Goal: Book appointment/travel/reservation

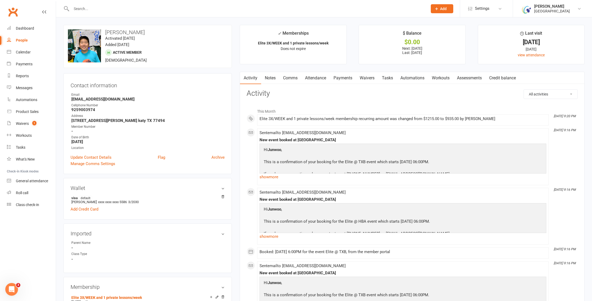
click at [98, 9] on input "text" at bounding box center [247, 8] width 354 height 7
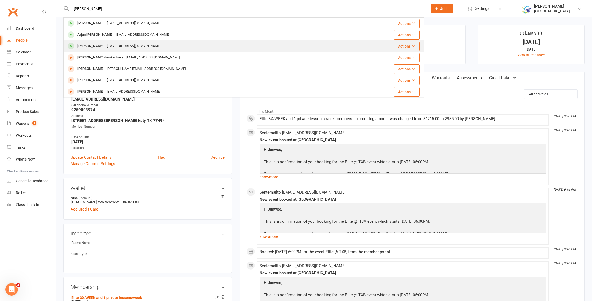
type input "[PERSON_NAME]"
click at [95, 48] on div "[PERSON_NAME]" at bounding box center [90, 46] width 29 height 8
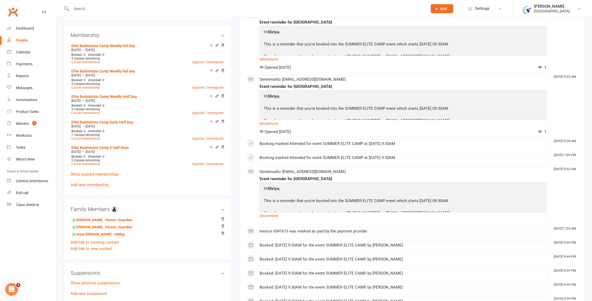
scroll to position [297, 0]
click at [207, 63] on link "Upgrade / Downgrade" at bounding box center [207, 63] width 31 height 4
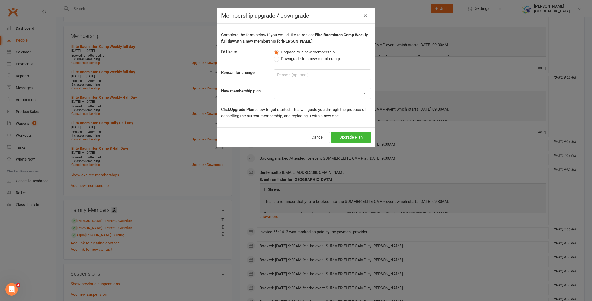
click at [364, 98] on select "Houston Badminton Academy Community $20 late cancellation service charge Court …" at bounding box center [322, 93] width 97 height 11
select select "82"
click at [356, 139] on button "Upgrade Plan" at bounding box center [351, 137] width 40 height 11
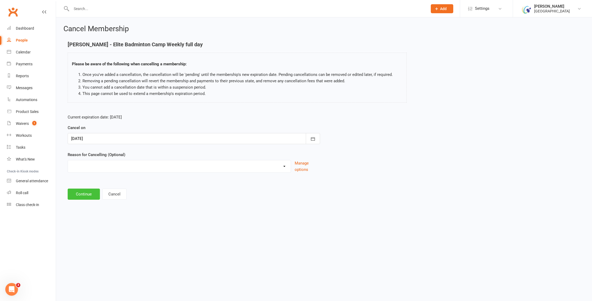
click at [81, 194] on button "Continue" at bounding box center [84, 194] width 32 height 11
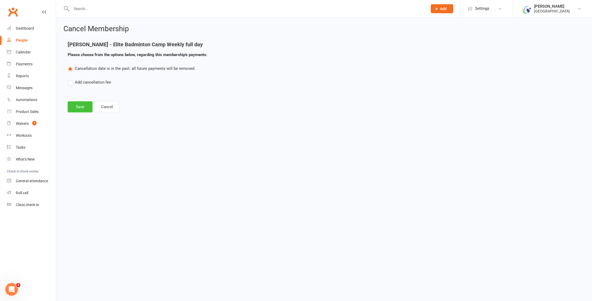
click at [80, 106] on button "Save" at bounding box center [80, 106] width 25 height 11
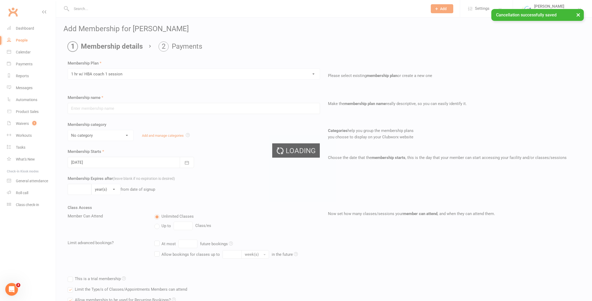
type input "1 hr w/ HBA coach 1 session"
select select "3"
type input "1"
select select "2"
type input "1"
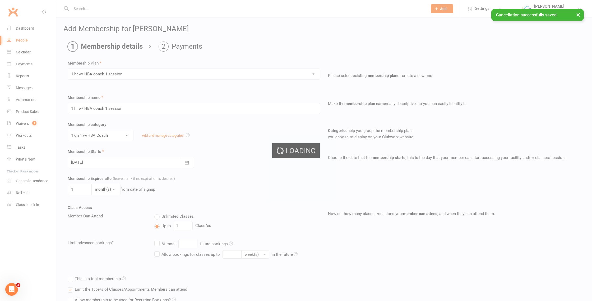
type input "[DATE]"
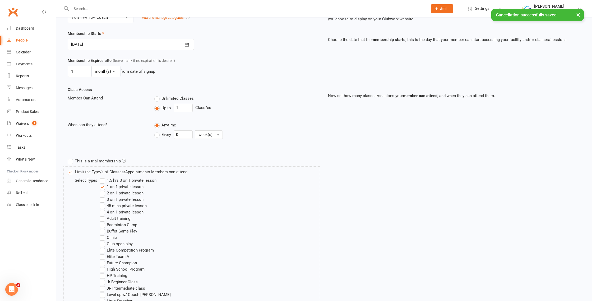
scroll to position [234, 0]
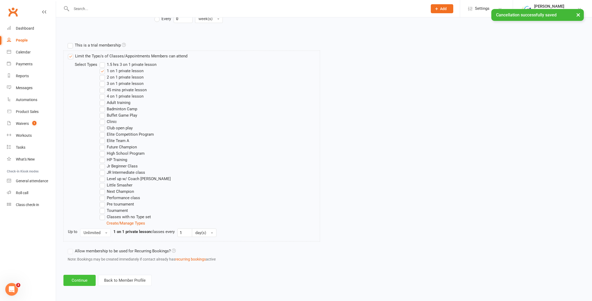
click at [83, 283] on button "Continue" at bounding box center [79, 280] width 32 height 11
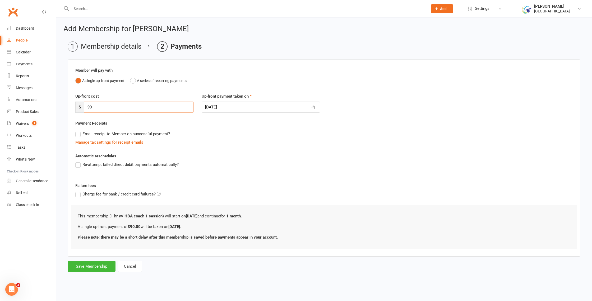
drag, startPoint x: 90, startPoint y: 106, endPoint x: 86, endPoint y: 106, distance: 4.5
click at [86, 106] on input "90" at bounding box center [139, 107] width 110 height 11
type input "80"
click at [91, 269] on button "Save Membership" at bounding box center [92, 266] width 48 height 11
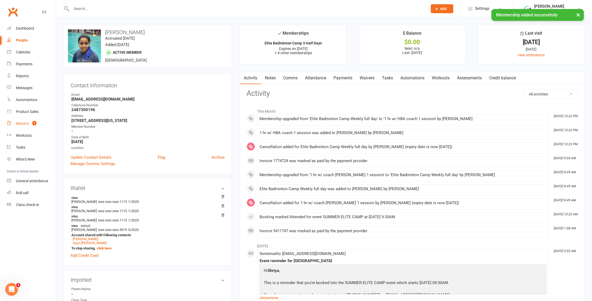
click at [31, 124] on count-badge "1" at bounding box center [33, 123] width 7 height 4
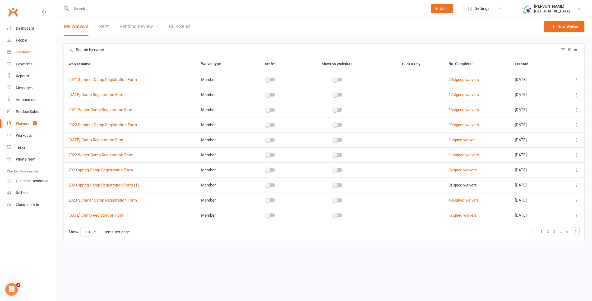
click at [29, 51] on div "Calendar" at bounding box center [23, 52] width 15 height 4
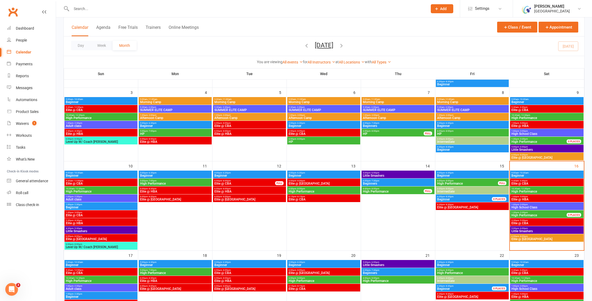
scroll to position [125, 0]
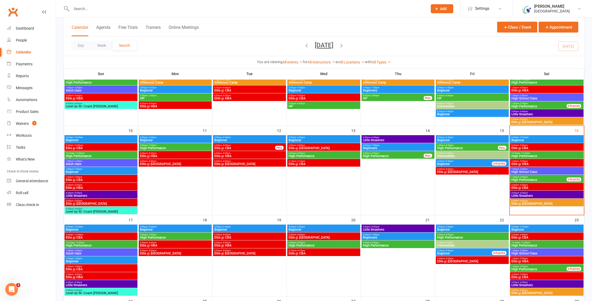
click at [527, 161] on span "- 5:00pm" at bounding box center [523, 161] width 9 height 2
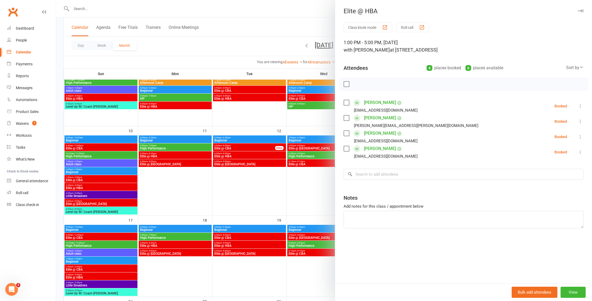
scroll to position [126, 0]
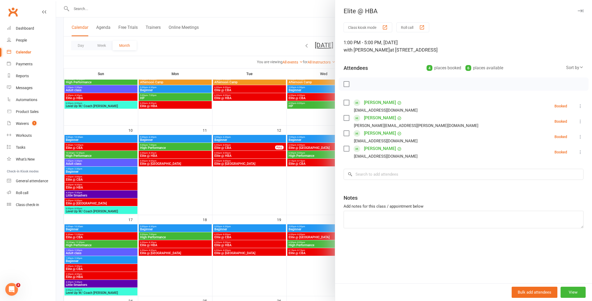
click at [346, 85] on label at bounding box center [346, 83] width 5 height 5
click at [358, 84] on icon "button" at bounding box center [358, 84] width 1 height 1
click at [380, 176] on input "search" at bounding box center [464, 174] width 240 height 11
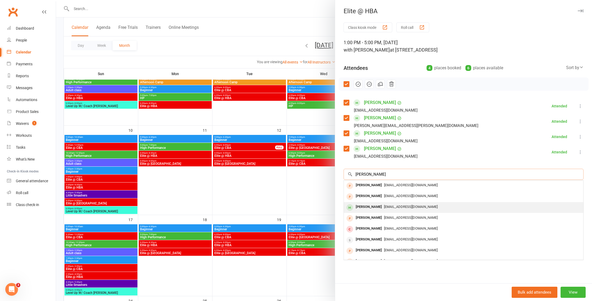
type input "[PERSON_NAME]"
click at [384, 207] on span "[EMAIL_ADDRESS][DOMAIN_NAME]" at bounding box center [411, 207] width 54 height 4
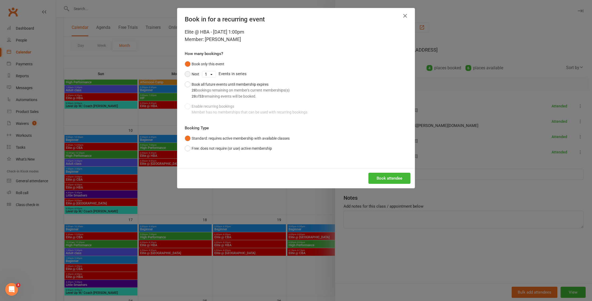
click at [189, 73] on button "Next" at bounding box center [192, 74] width 15 height 10
click at [211, 74] on select "1 2 3 4 5 6 7 8 9 10 11 12 13 14 15 16 17 18 19 20 21 22 23 24 25 26 27 28 29 3…" at bounding box center [208, 74] width 13 height 6
click at [391, 178] on button "Book attendee" at bounding box center [390, 178] width 42 height 11
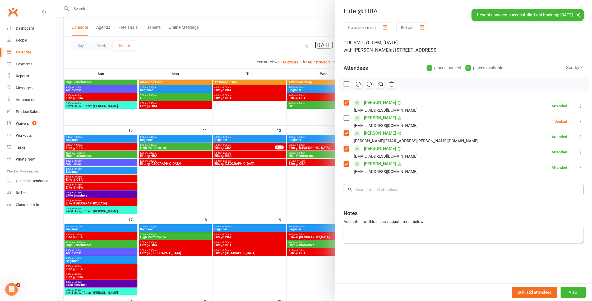
click at [390, 190] on input "search" at bounding box center [464, 189] width 240 height 11
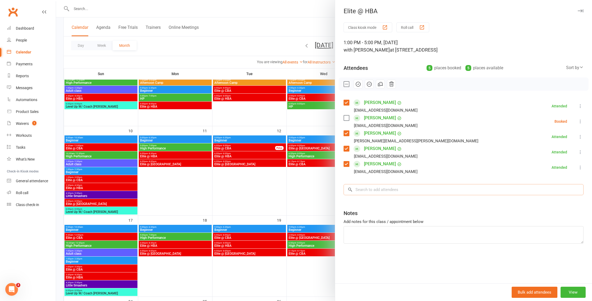
click at [391, 192] on input "search" at bounding box center [464, 189] width 240 height 11
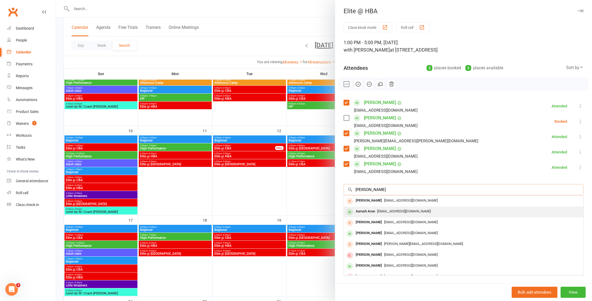
type input "[PERSON_NAME]"
click at [395, 212] on span "[EMAIL_ADDRESS][DOMAIN_NAME]" at bounding box center [404, 211] width 54 height 4
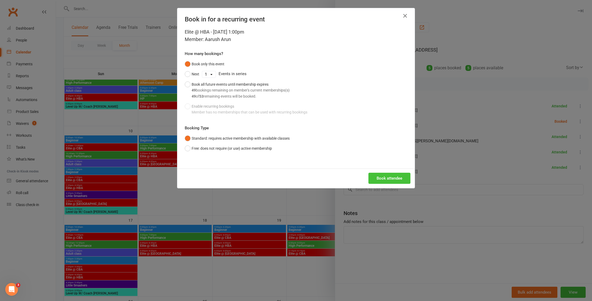
click at [403, 182] on button "Book attendee" at bounding box center [390, 178] width 42 height 11
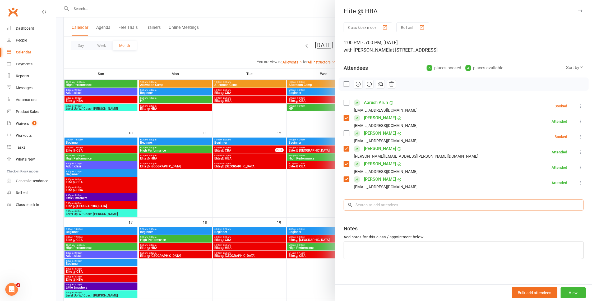
click at [394, 207] on input "search" at bounding box center [464, 204] width 240 height 11
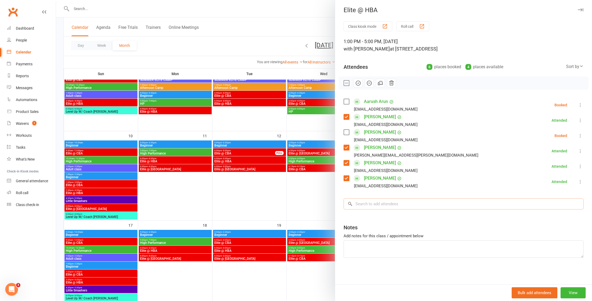
click at [394, 206] on input "search" at bounding box center [464, 203] width 240 height 11
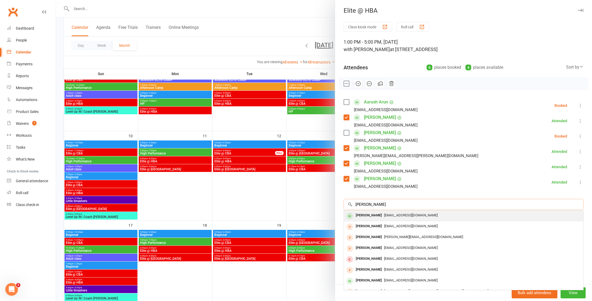
type input "[PERSON_NAME]"
click at [387, 214] on span "[EMAIL_ADDRESS][DOMAIN_NAME]" at bounding box center [411, 215] width 54 height 4
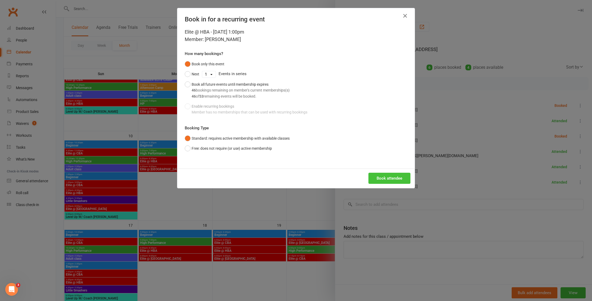
click at [380, 174] on button "Book attendee" at bounding box center [390, 178] width 42 height 11
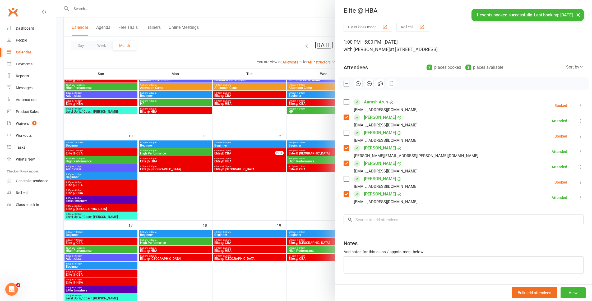
click at [347, 100] on label at bounding box center [346, 101] width 5 height 5
click at [347, 83] on label at bounding box center [346, 83] width 5 height 5
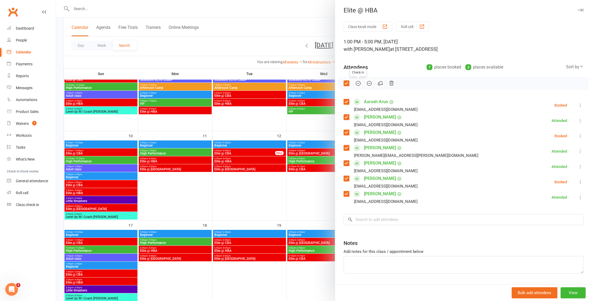
scroll to position [3, 0]
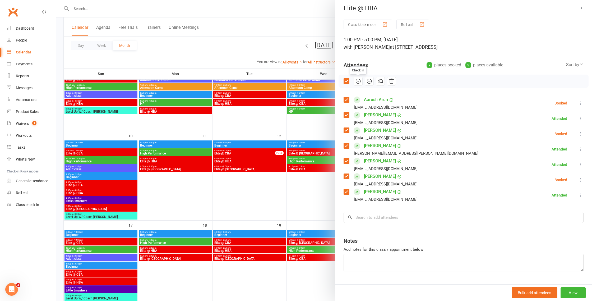
click at [360, 83] on icon "button" at bounding box center [358, 81] width 6 height 6
drag, startPoint x: 299, startPoint y: 168, endPoint x: 303, endPoint y: 169, distance: 4.3
click at [300, 169] on div at bounding box center [324, 150] width 536 height 301
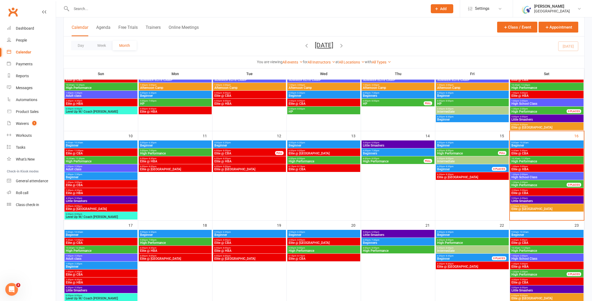
click at [551, 150] on span "9:30am - 3:30pm" at bounding box center [546, 150] width 71 height 2
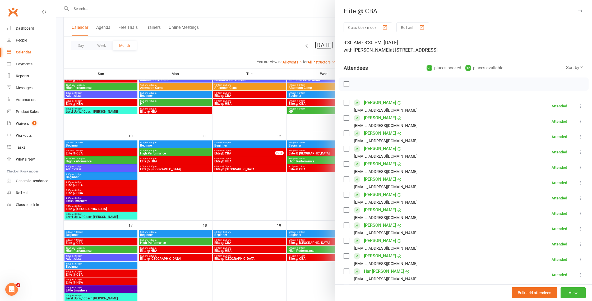
click at [348, 164] on label at bounding box center [346, 163] width 5 height 5
click at [391, 82] on icon "button" at bounding box center [392, 84] width 4 height 5
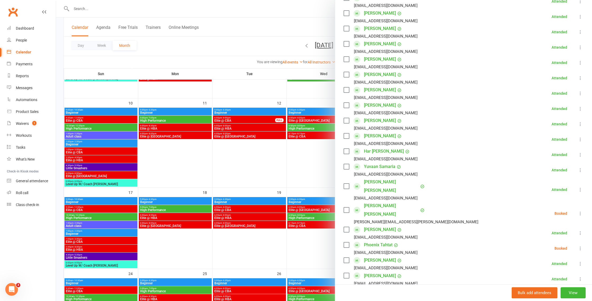
scroll to position [108, 0]
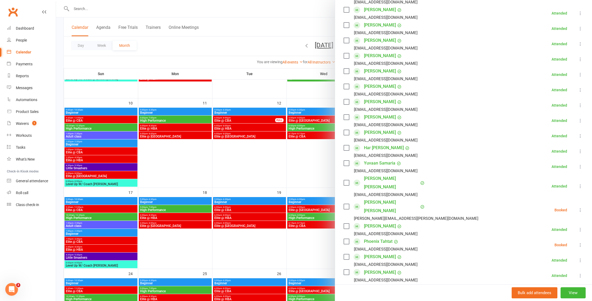
click at [347, 164] on label at bounding box center [346, 163] width 5 height 5
click at [580, 166] on icon at bounding box center [580, 166] width 5 height 5
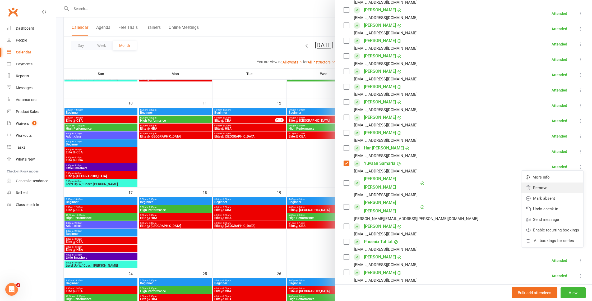
click at [544, 189] on link "Remove" at bounding box center [553, 187] width 62 height 11
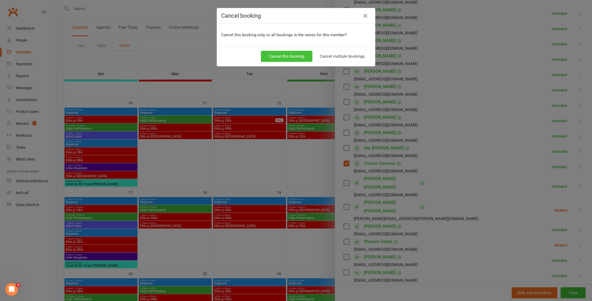
click at [304, 57] on button "Cancel this booking" at bounding box center [287, 56] width 52 height 11
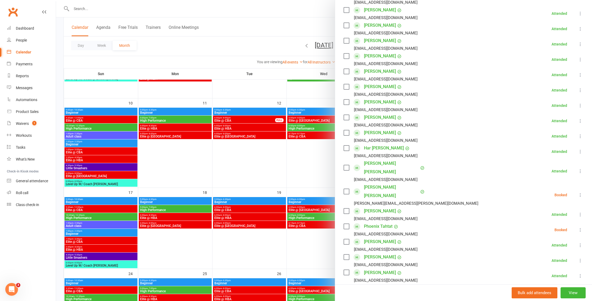
click at [579, 212] on icon at bounding box center [580, 214] width 5 height 5
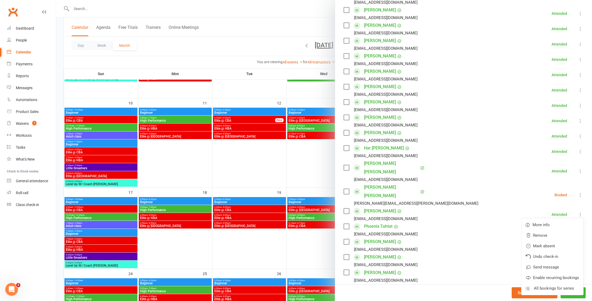
scroll to position [108, 0]
click at [547, 230] on link "Remove" at bounding box center [553, 235] width 62 height 11
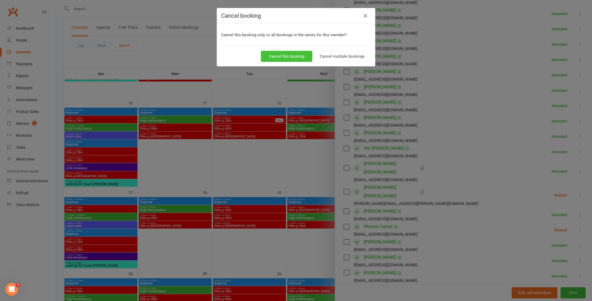
click at [295, 56] on button "Cancel this booking" at bounding box center [287, 56] width 52 height 11
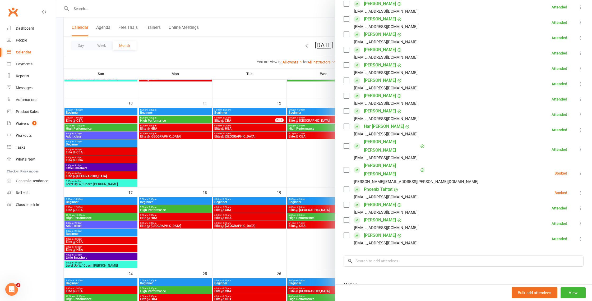
scroll to position [170, 0]
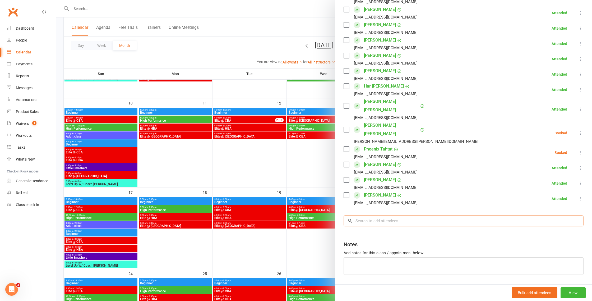
click at [389, 215] on input "search" at bounding box center [464, 220] width 240 height 11
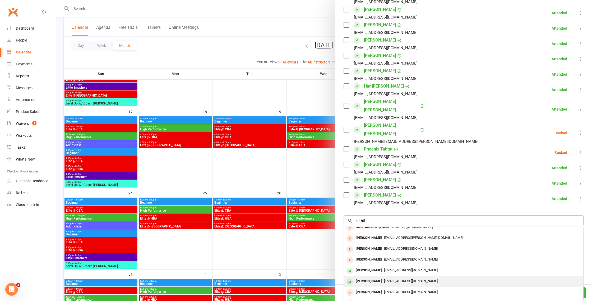
scroll to position [0, 0]
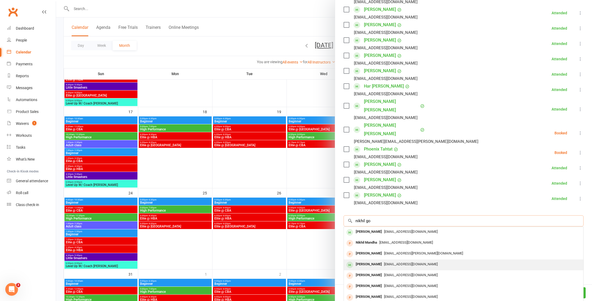
type input "nikhil go"
click at [388, 262] on span "[EMAIL_ADDRESS][DOMAIN_NAME]" at bounding box center [411, 264] width 54 height 4
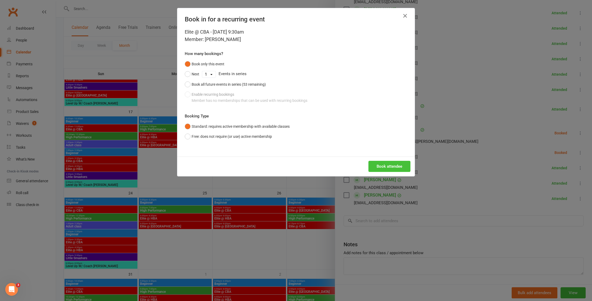
click at [388, 164] on button "Book attendee" at bounding box center [390, 166] width 42 height 11
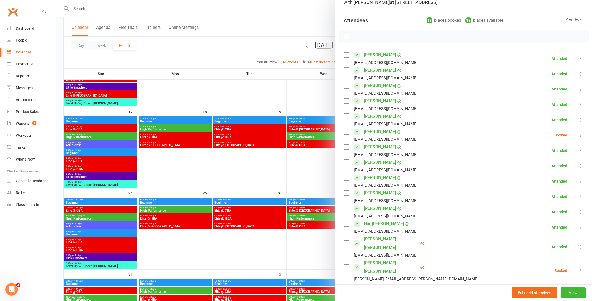
scroll to position [33, 0]
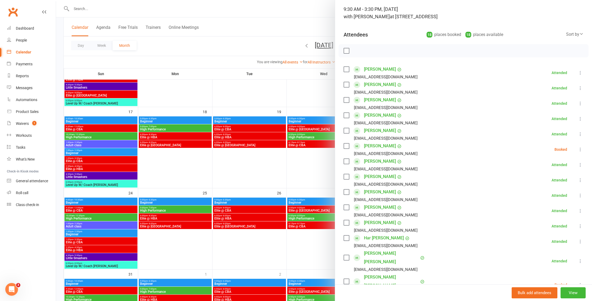
click at [346, 50] on label at bounding box center [346, 50] width 5 height 5
click at [354, 51] on button "button" at bounding box center [358, 50] width 9 height 9
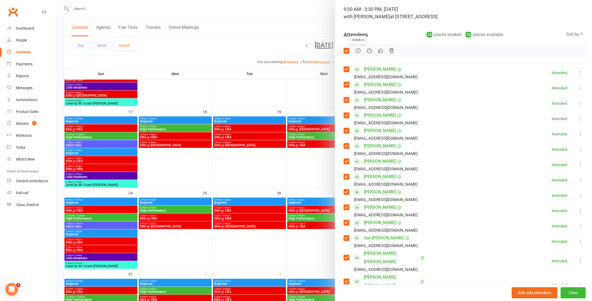
click at [358, 51] on icon "button" at bounding box center [358, 51] width 6 height 6
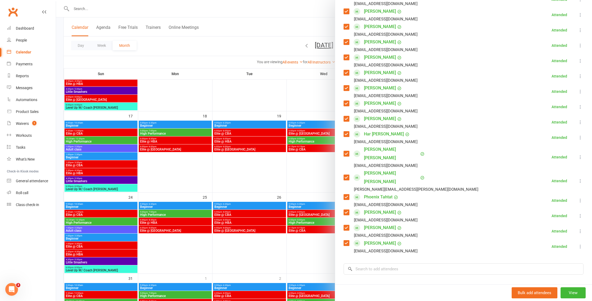
scroll to position [139, 0]
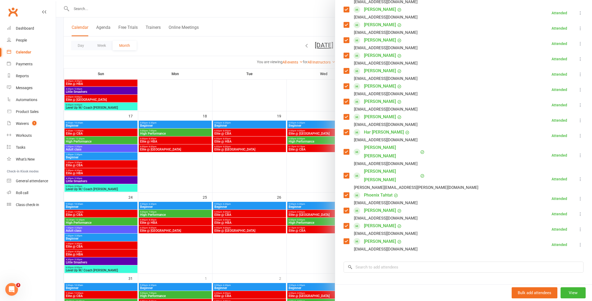
click at [315, 229] on div at bounding box center [324, 150] width 536 height 301
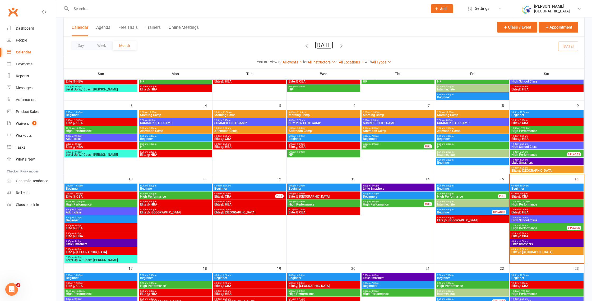
scroll to position [75, 0]
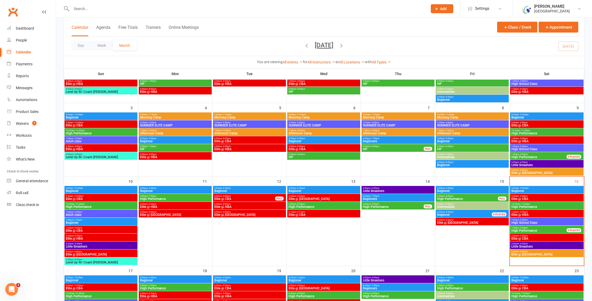
click at [530, 125] on span "Elite @ CBA" at bounding box center [546, 125] width 71 height 3
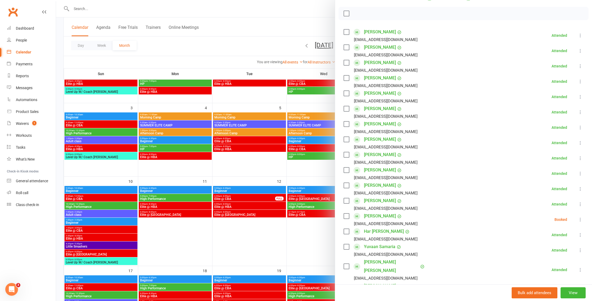
scroll to position [72, 0]
click at [314, 263] on div at bounding box center [324, 150] width 536 height 301
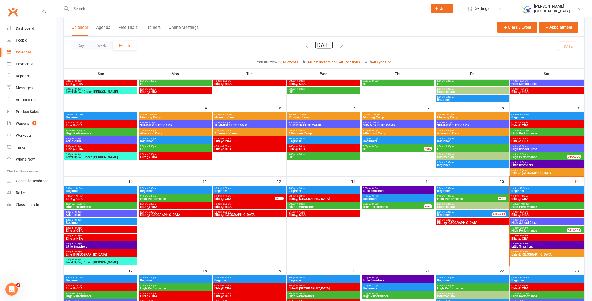
click at [531, 196] on span "9:30am - 3:30pm" at bounding box center [546, 196] width 71 height 2
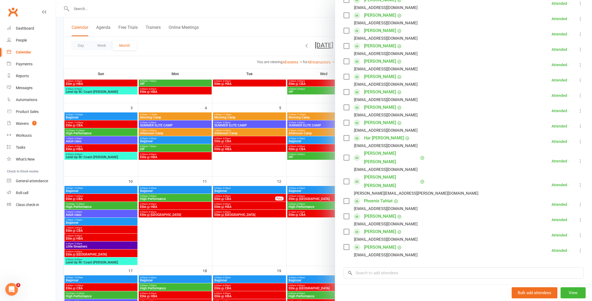
scroll to position [185, 0]
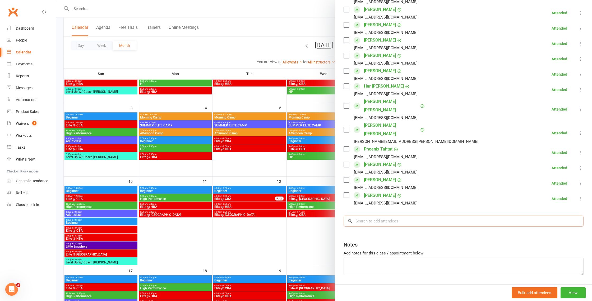
click at [404, 216] on input "search" at bounding box center [464, 221] width 240 height 11
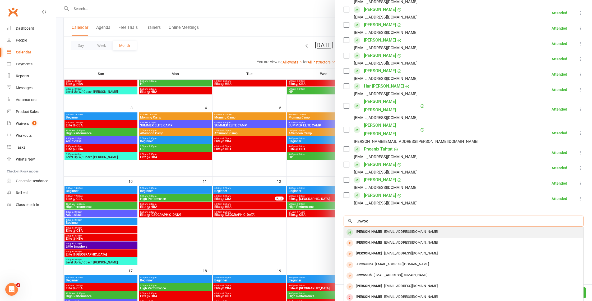
type input "junwoo"
click at [404, 230] on span "[EMAIL_ADDRESS][DOMAIN_NAME]" at bounding box center [411, 232] width 54 height 4
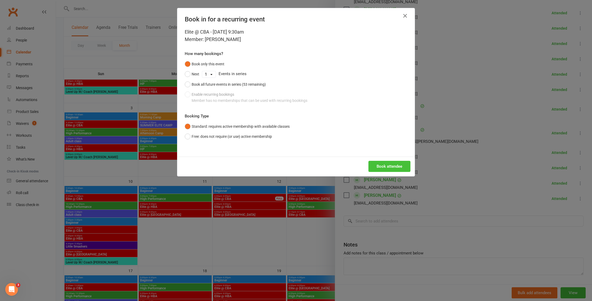
click at [391, 166] on button "Book attendee" at bounding box center [390, 166] width 42 height 11
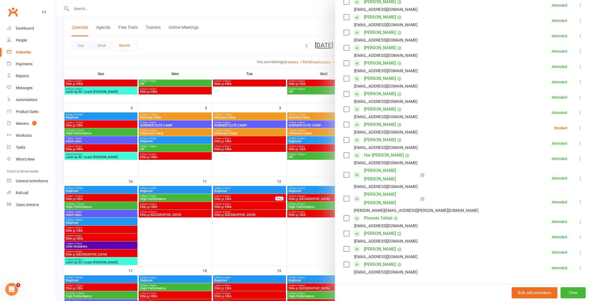
scroll to position [139, 0]
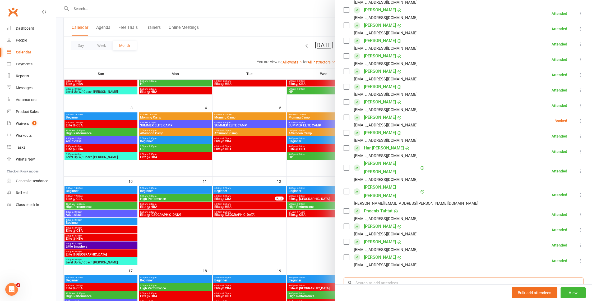
click at [410, 277] on input "search" at bounding box center [464, 282] width 240 height 11
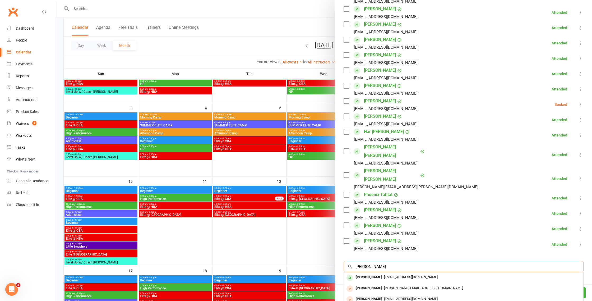
scroll to position [160, 0]
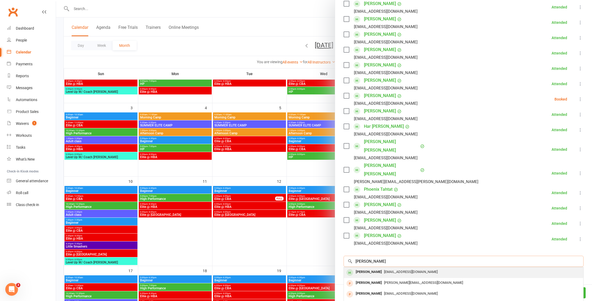
type input "[PERSON_NAME]"
click at [401, 270] on span "[EMAIL_ADDRESS][DOMAIN_NAME]" at bounding box center [411, 272] width 54 height 4
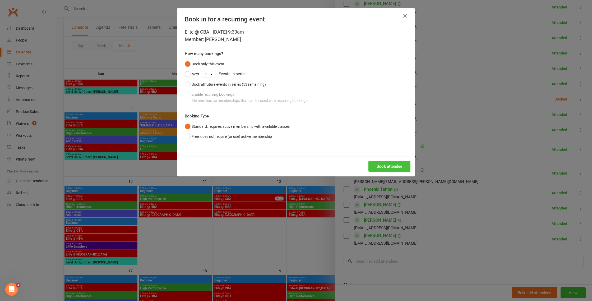
click at [391, 167] on button "Book attendee" at bounding box center [390, 166] width 42 height 11
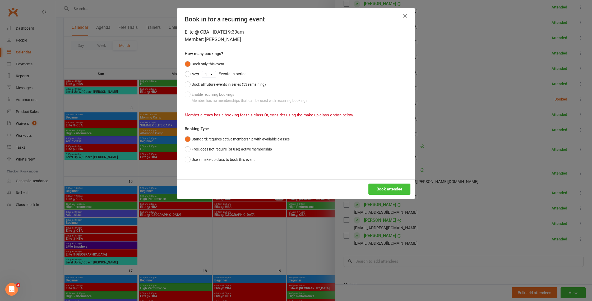
click at [393, 189] on button "Book attendee" at bounding box center [390, 189] width 42 height 11
click at [401, 189] on button "Book attendee" at bounding box center [390, 189] width 42 height 11
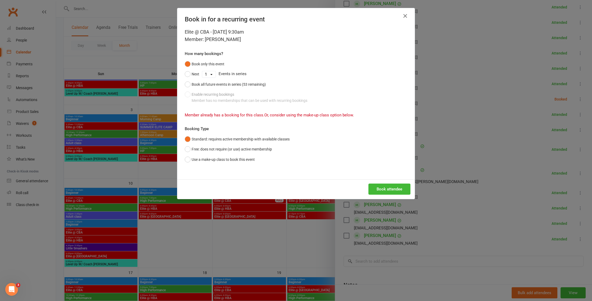
click at [404, 15] on icon "button" at bounding box center [405, 16] width 6 height 6
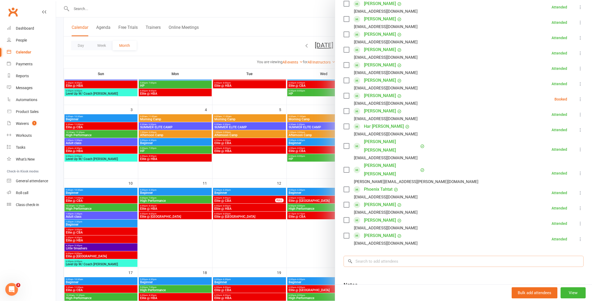
click at [415, 256] on input "search" at bounding box center [464, 261] width 240 height 11
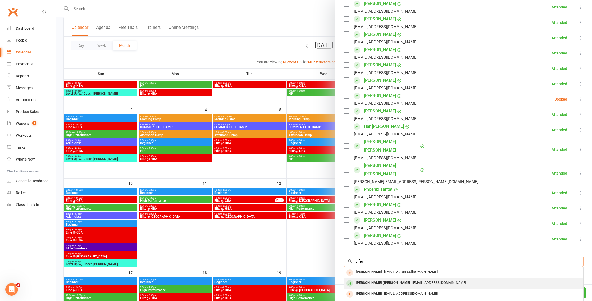
type input "yifei"
click at [415, 281] on span "[EMAIL_ADDRESS][DOMAIN_NAME]" at bounding box center [440, 283] width 54 height 4
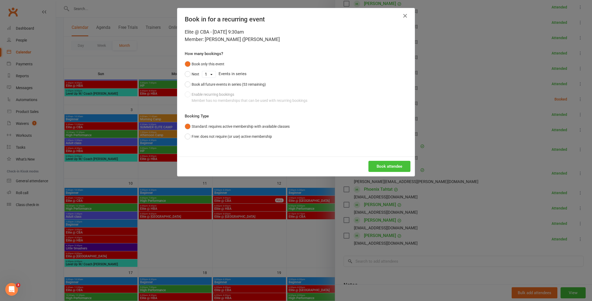
click at [385, 164] on button "Book attendee" at bounding box center [390, 166] width 42 height 11
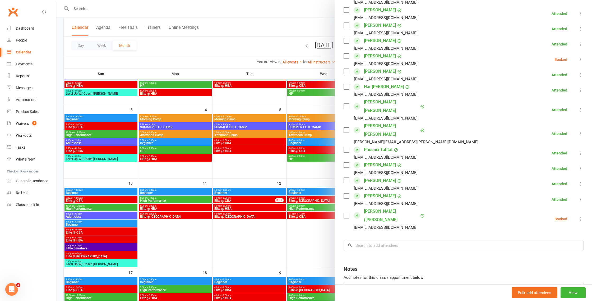
scroll to position [216, 0]
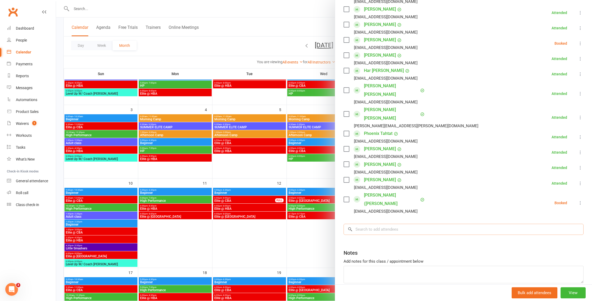
click at [387, 224] on input "search" at bounding box center [464, 229] width 240 height 11
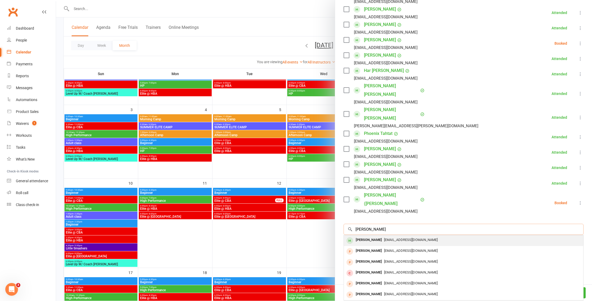
type input "[PERSON_NAME]"
click at [388, 238] on span "[EMAIL_ADDRESS][DOMAIN_NAME]" at bounding box center [411, 240] width 54 height 4
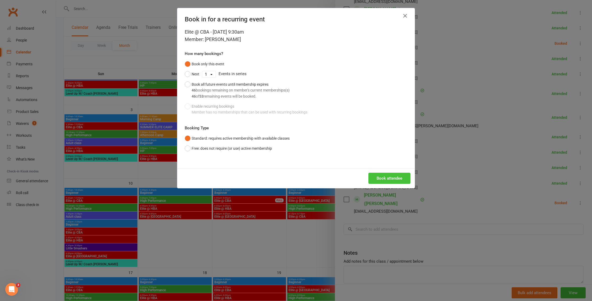
click at [390, 178] on button "Book attendee" at bounding box center [390, 178] width 42 height 11
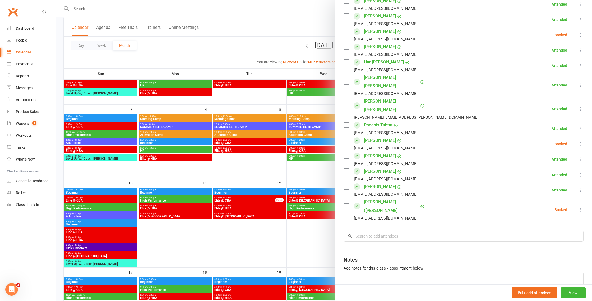
scroll to position [231, 0]
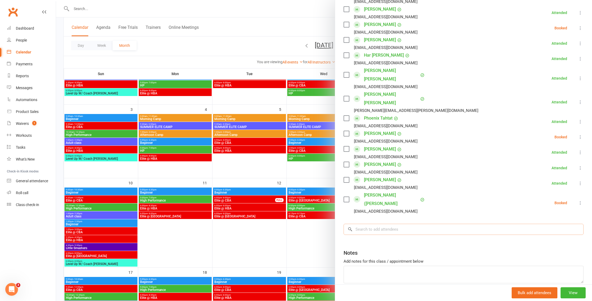
click at [382, 224] on input "search" at bounding box center [464, 229] width 240 height 11
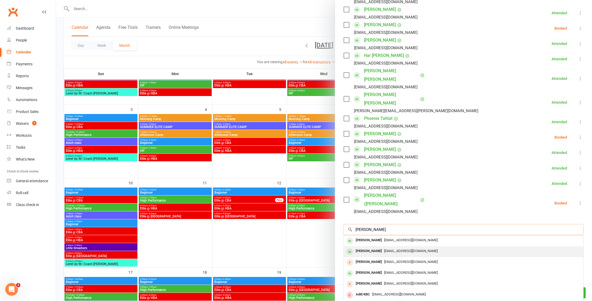
type input "[PERSON_NAME]"
click at [384, 249] on span "[EMAIL_ADDRESS][DOMAIN_NAME]" at bounding box center [411, 251] width 54 height 4
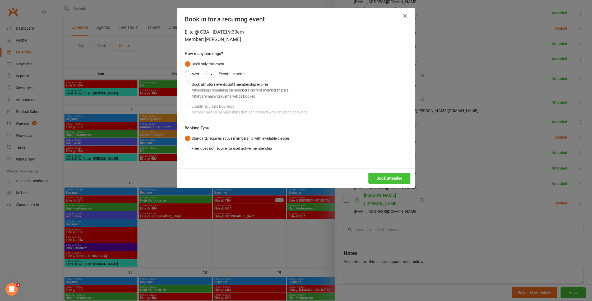
click at [398, 179] on button "Book attendee" at bounding box center [390, 178] width 42 height 11
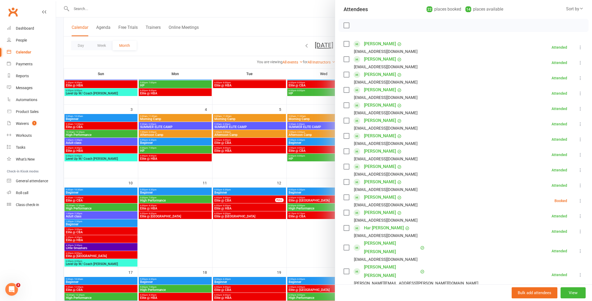
scroll to position [0, 0]
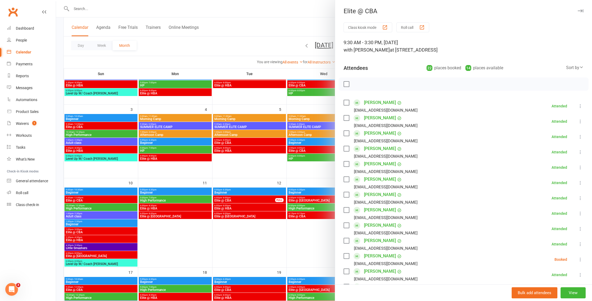
click at [347, 84] on label at bounding box center [346, 83] width 5 height 5
click at [359, 84] on icon "button" at bounding box center [358, 84] width 6 height 6
click at [295, 240] on div at bounding box center [324, 150] width 536 height 301
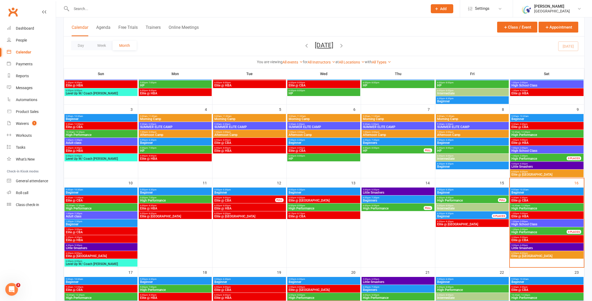
click at [538, 239] on span "Elite @ CBA" at bounding box center [546, 240] width 71 height 3
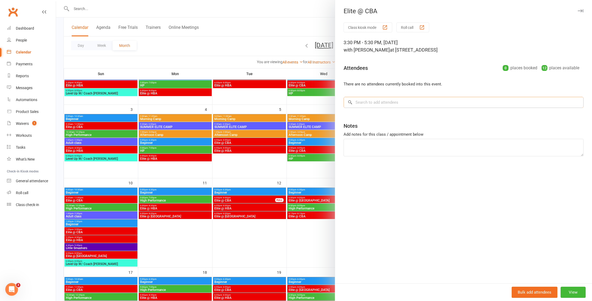
click at [401, 100] on input "search" at bounding box center [464, 102] width 240 height 11
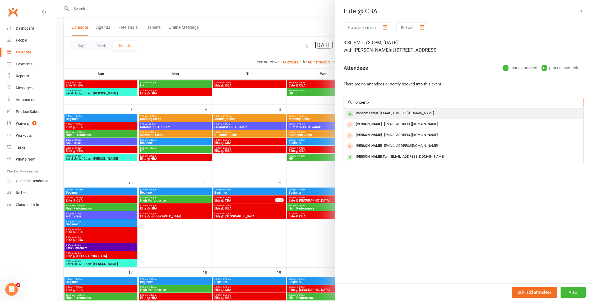
type input "phoenix"
click at [388, 113] on span "[EMAIL_ADDRESS][DOMAIN_NAME]" at bounding box center [408, 113] width 54 height 4
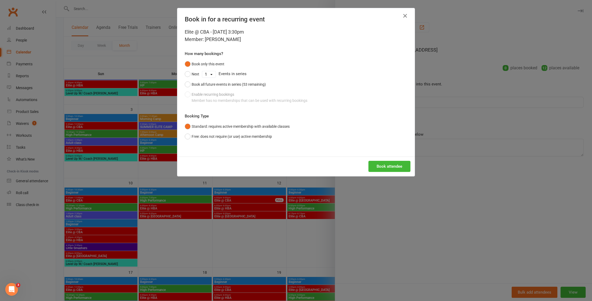
click at [396, 173] on div "Book attendee" at bounding box center [295, 167] width 237 height 20
drag, startPoint x: 396, startPoint y: 170, endPoint x: 399, endPoint y: 167, distance: 4.0
click at [396, 170] on button "Book attendee" at bounding box center [390, 166] width 42 height 11
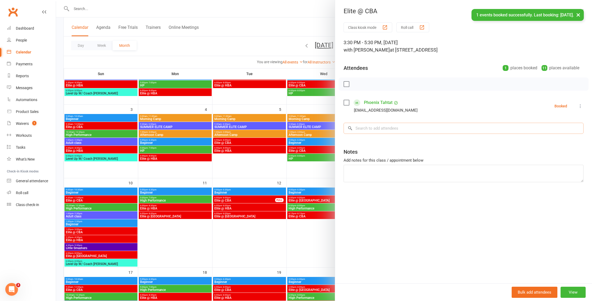
click at [408, 125] on input "search" at bounding box center [464, 128] width 240 height 11
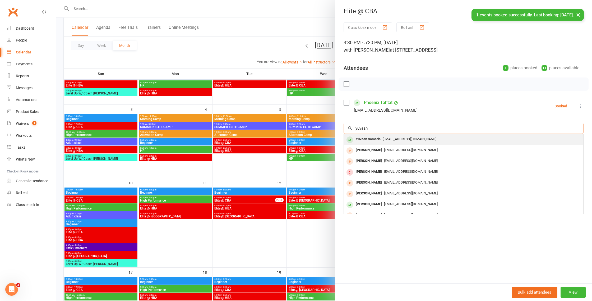
type input "yuvaan"
click at [400, 139] on span "[EMAIL_ADDRESS][DOMAIN_NAME]" at bounding box center [410, 139] width 54 height 4
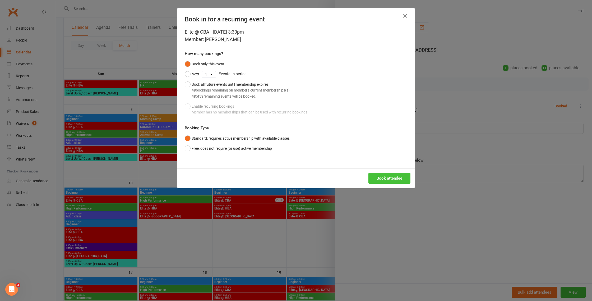
click at [394, 177] on button "Book attendee" at bounding box center [390, 178] width 42 height 11
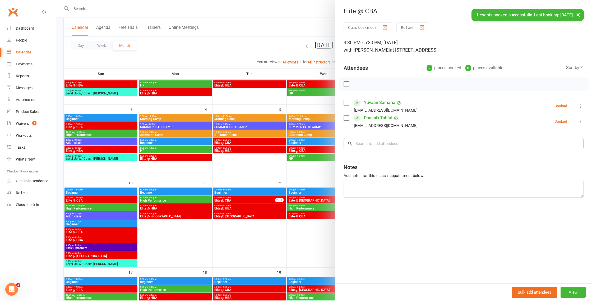
click at [396, 141] on input "search" at bounding box center [464, 143] width 240 height 11
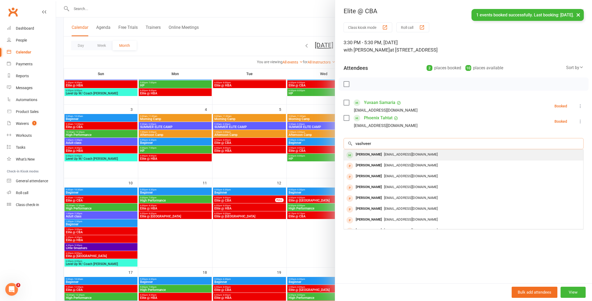
type input "vashveer"
click at [392, 154] on span "[EMAIL_ADDRESS][DOMAIN_NAME]" at bounding box center [411, 154] width 54 height 4
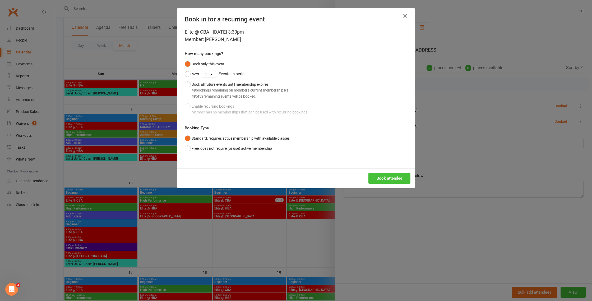
click at [398, 179] on button "Book attendee" at bounding box center [390, 178] width 42 height 11
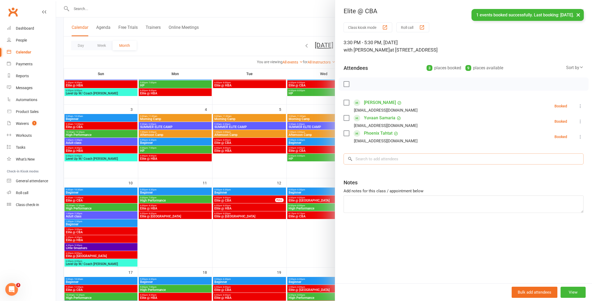
click at [392, 159] on input "search" at bounding box center [464, 158] width 240 height 11
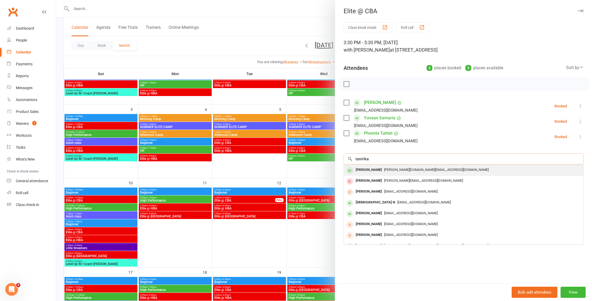
type input "tanirika"
click at [388, 170] on span "[PERSON_NAME][DOMAIN_NAME][EMAIL_ADDRESS][DOMAIN_NAME]" at bounding box center [436, 170] width 105 height 4
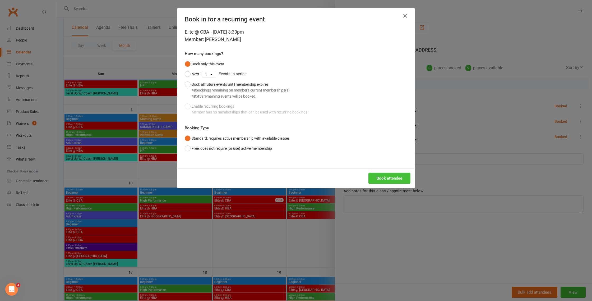
click at [382, 175] on button "Book attendee" at bounding box center [390, 178] width 42 height 11
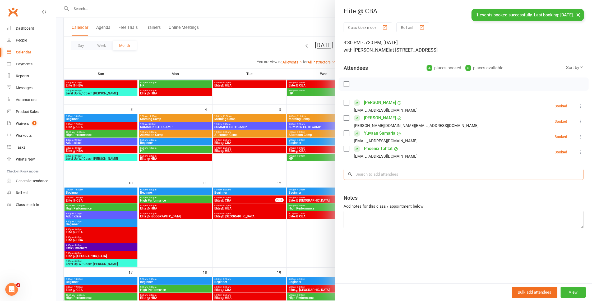
click at [387, 176] on input "search" at bounding box center [464, 174] width 240 height 11
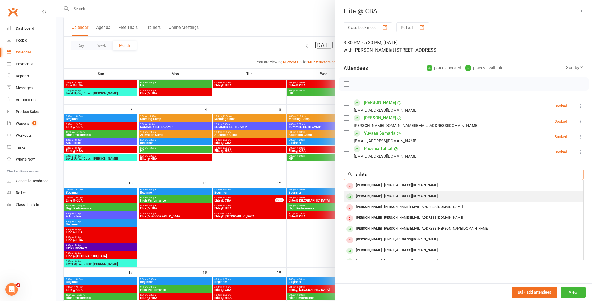
type input "srihita"
click at [384, 195] on span "[EMAIL_ADDRESS][DOMAIN_NAME]" at bounding box center [411, 196] width 54 height 4
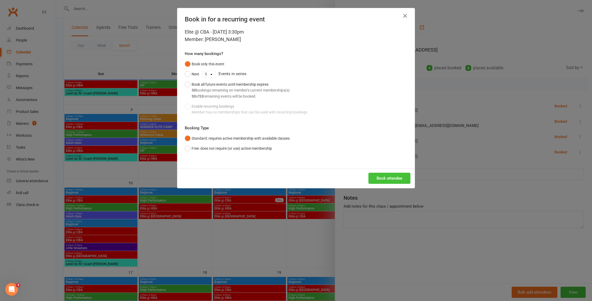
click at [387, 183] on button "Book attendee" at bounding box center [390, 178] width 42 height 11
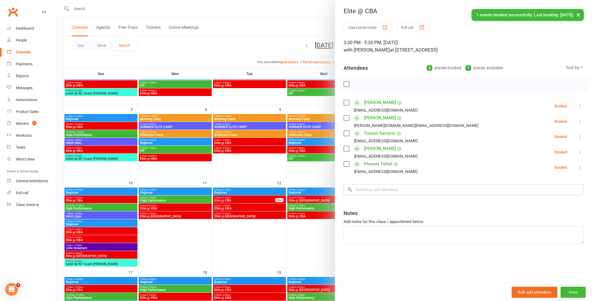
click at [390, 189] on input "search" at bounding box center [464, 189] width 240 height 11
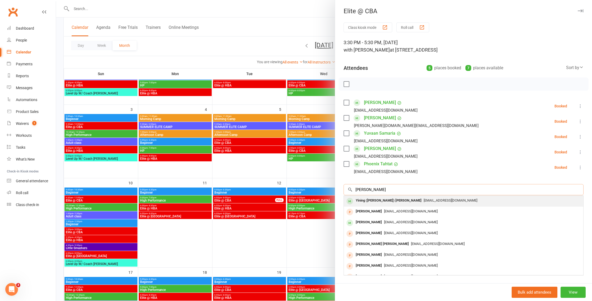
type input "[PERSON_NAME]"
click at [424, 201] on span "[EMAIL_ADDRESS][DOMAIN_NAME]" at bounding box center [451, 200] width 54 height 4
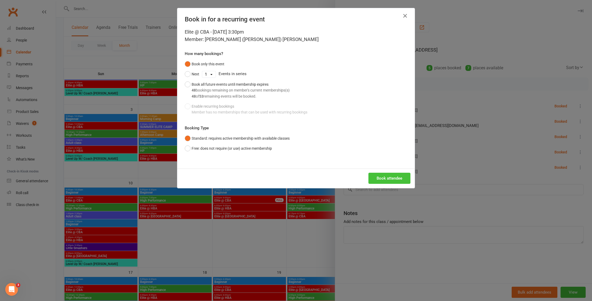
click at [398, 179] on button "Book attendee" at bounding box center [390, 178] width 42 height 11
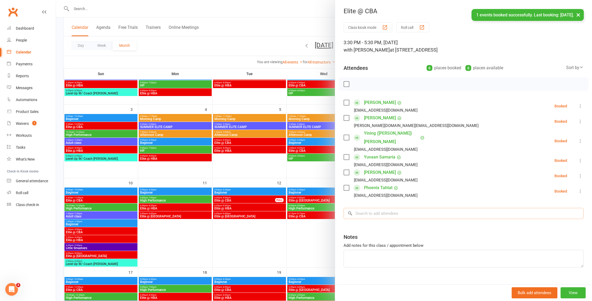
click at [372, 208] on input "search" at bounding box center [464, 213] width 240 height 11
click at [348, 85] on label at bounding box center [346, 83] width 5 height 5
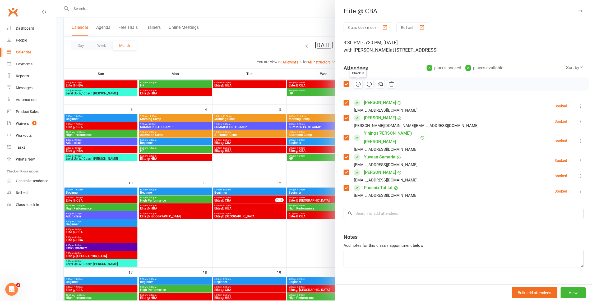
click at [359, 84] on icon "button" at bounding box center [358, 84] width 6 height 6
click at [259, 167] on div at bounding box center [324, 150] width 536 height 301
